Goal: Task Accomplishment & Management: Complete application form

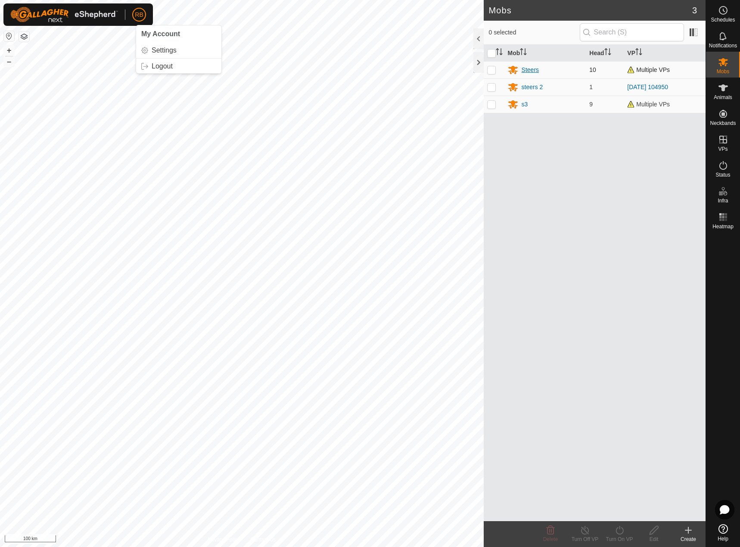
click at [533, 73] on div "Steers" at bounding box center [530, 69] width 17 height 9
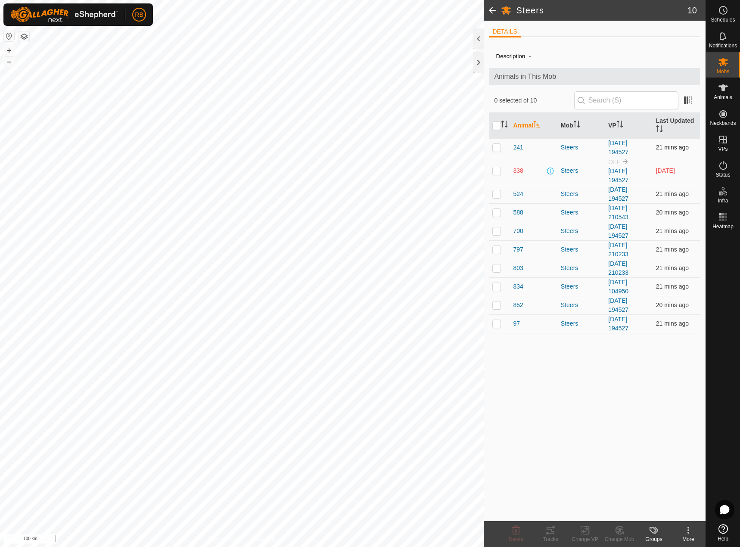
click at [518, 148] on span "241" at bounding box center [518, 147] width 10 height 9
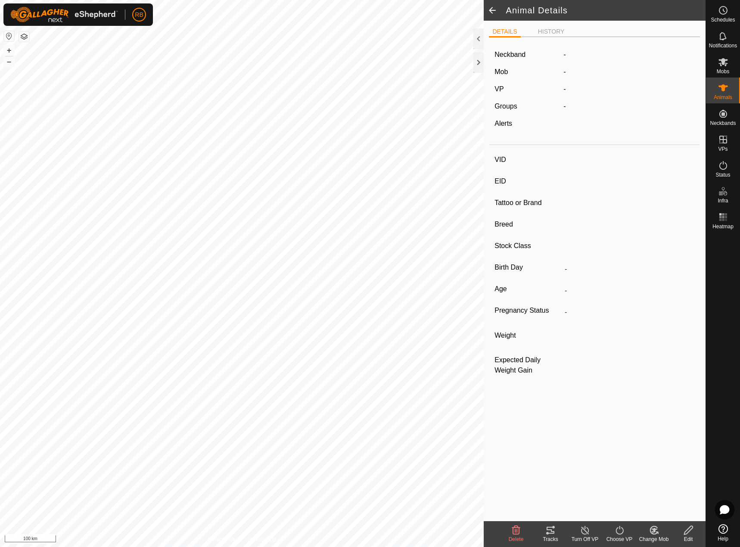
type input "241"
type input "-"
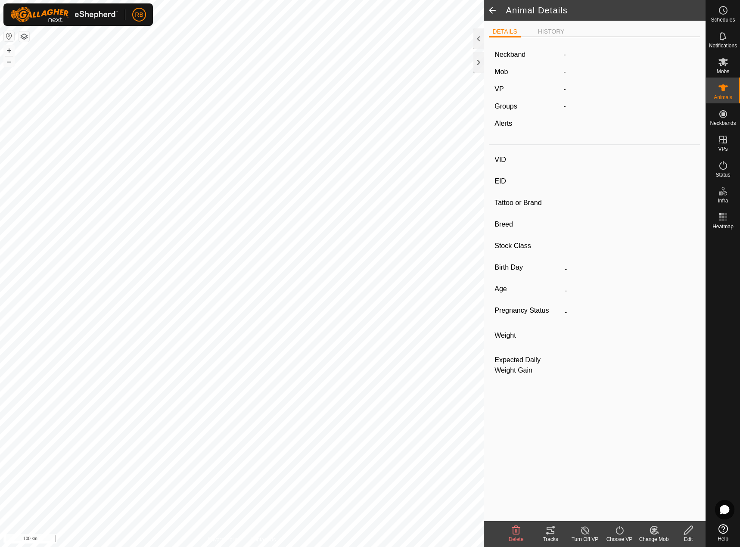
type input "-"
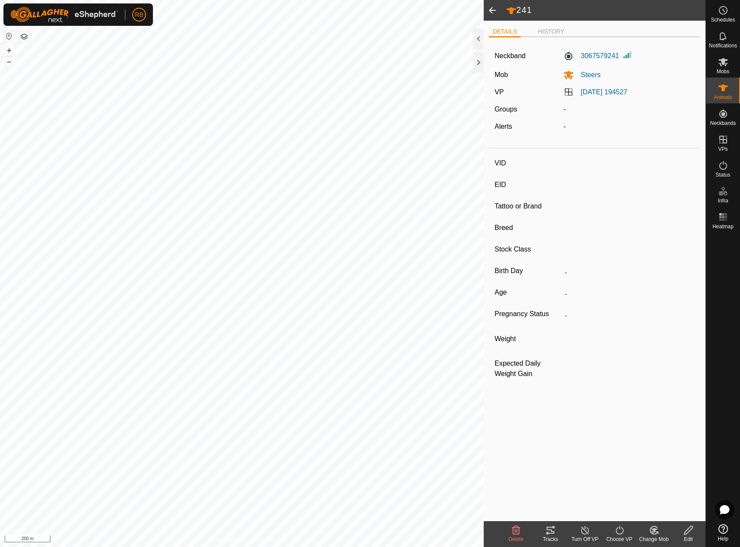
type input "588"
type input "-"
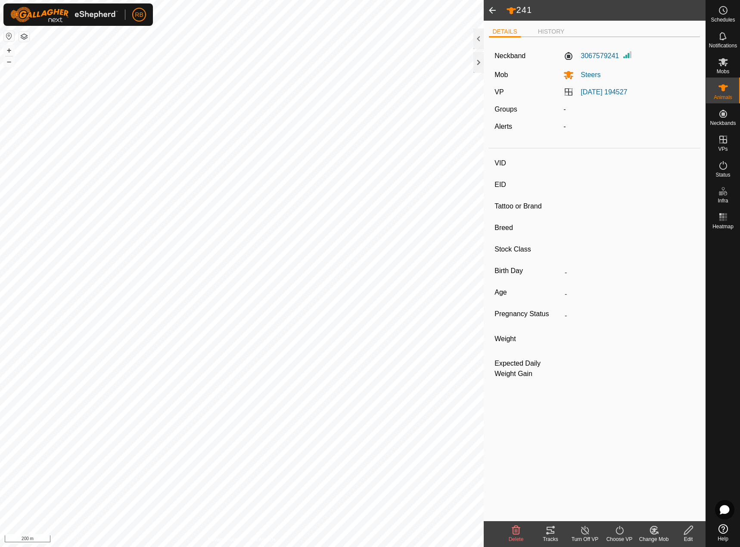
type input "-"
click at [189, 385] on div "142 3397699142 s3 2025-08-17 210648 + – ⇧ i 200 m" at bounding box center [242, 273] width 484 height 547
click at [552, 534] on icon at bounding box center [550, 530] width 10 height 10
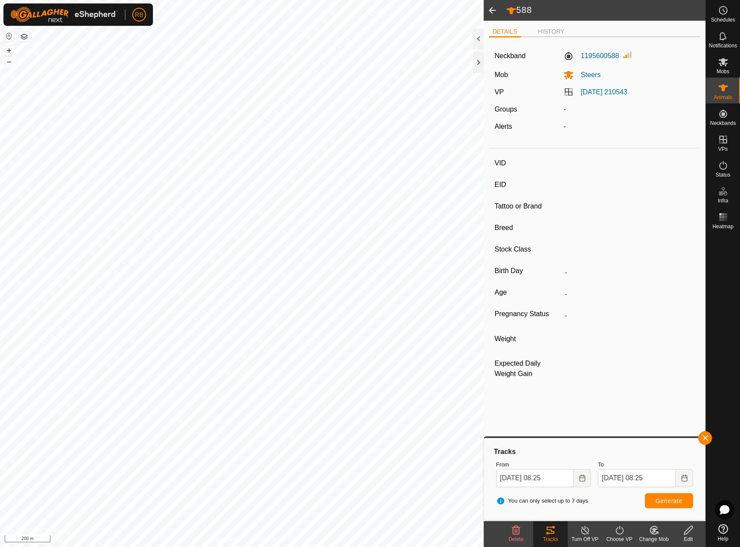
type input "142"
type input "-"
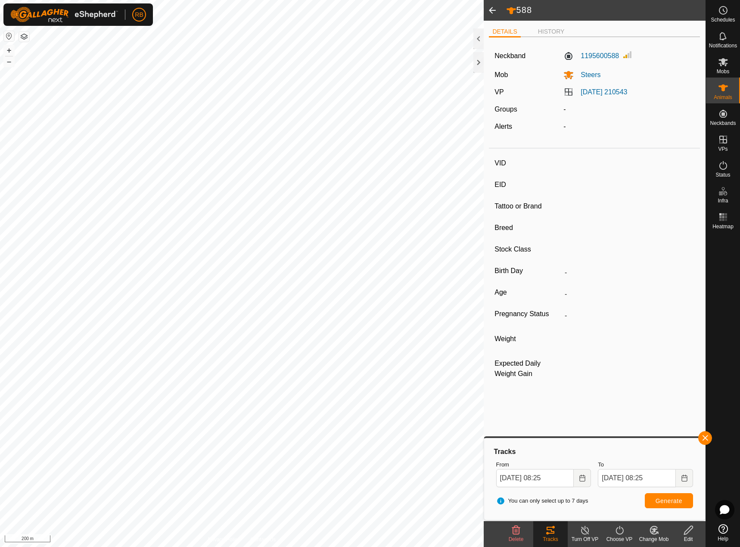
type input "-"
click at [710, 440] on button "button" at bounding box center [705, 438] width 14 height 14
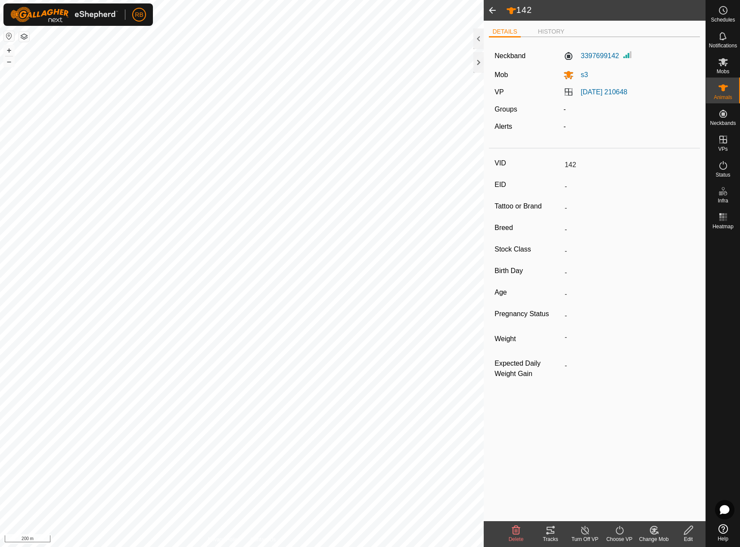
click at [552, 532] on icon at bounding box center [551, 530] width 8 height 7
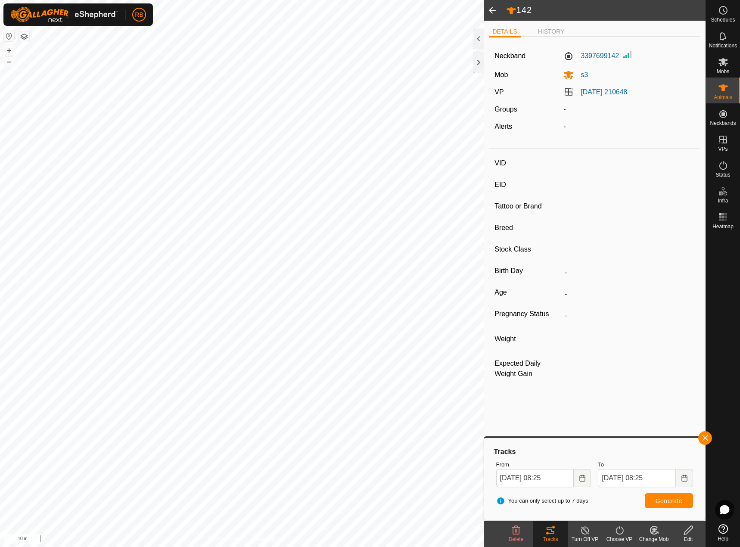
type input "797"
type input "-"
type input "Here"
type input "-"
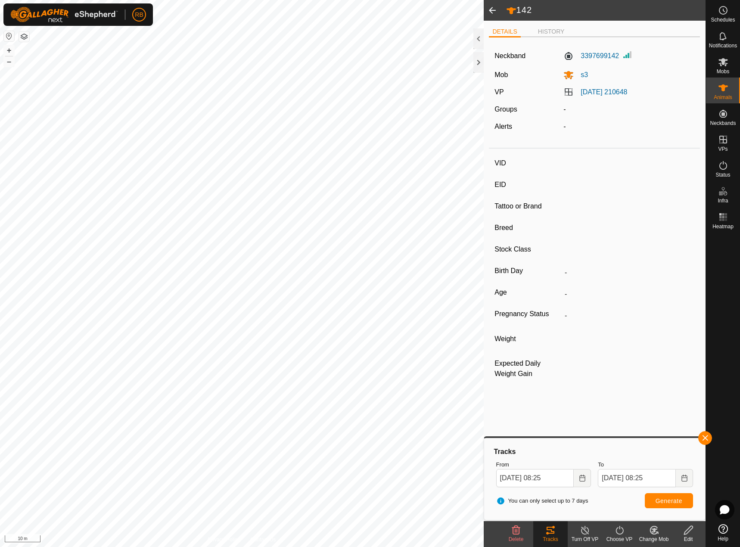
type input "300 kg"
type input "-"
click at [675, 502] on span "Generate" at bounding box center [669, 501] width 27 height 7
type input "803"
type input "-"
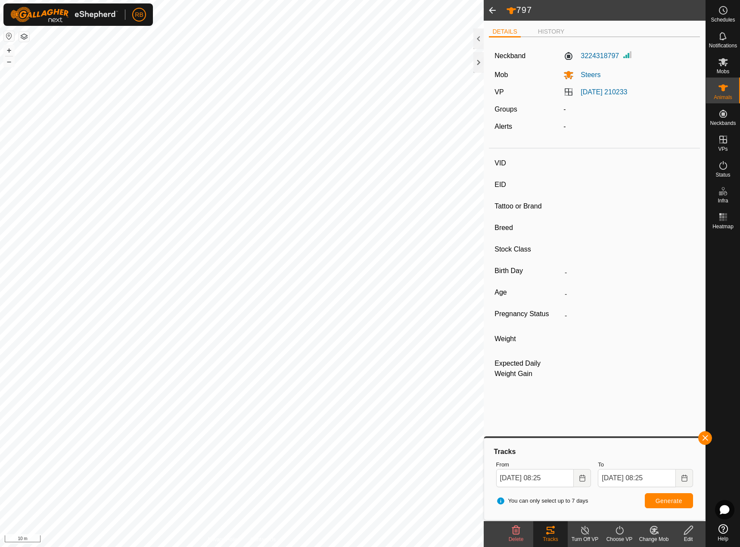
type input "-"
type input "0 kg"
type input "-"
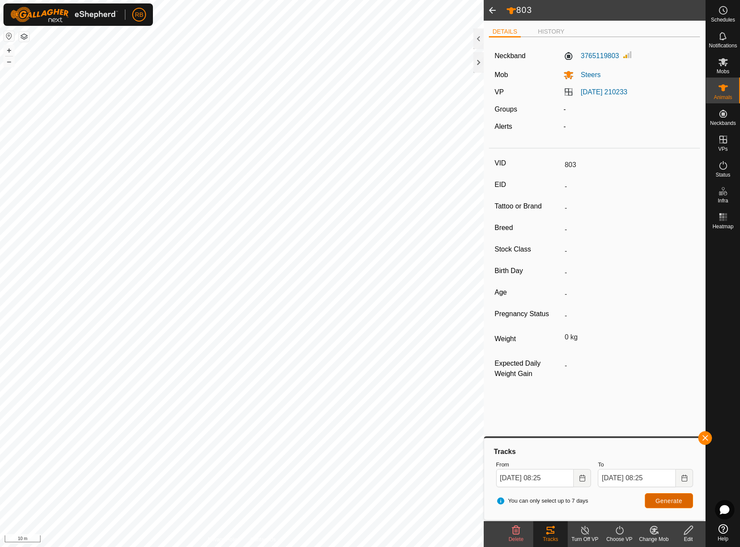
click at [664, 502] on span "Generate" at bounding box center [669, 501] width 27 height 7
